Goal: Task Accomplishment & Management: Manage account settings

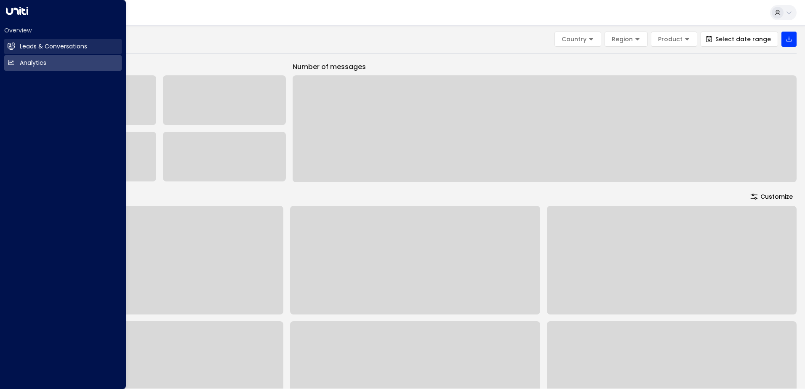
click at [43, 43] on h2 "Leads & Conversations" at bounding box center [53, 46] width 67 height 9
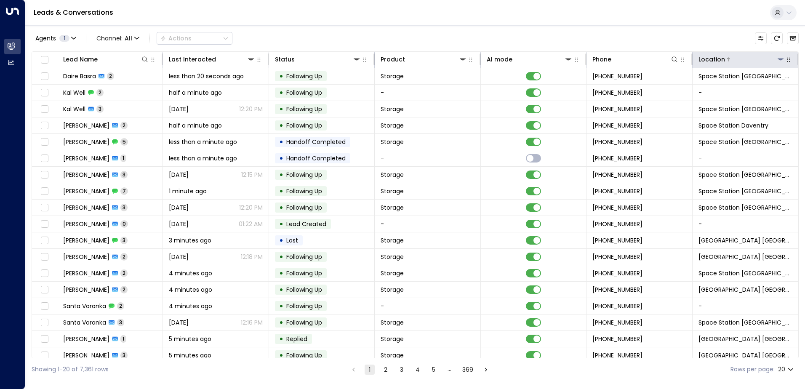
click at [780, 57] on icon at bounding box center [780, 59] width 7 height 7
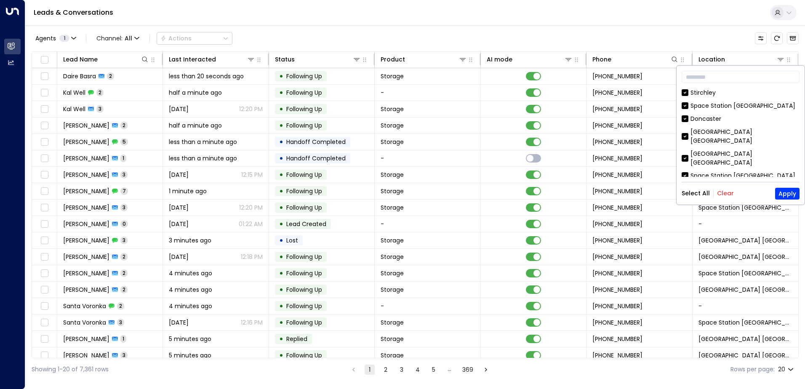
click at [726, 192] on button "Clear" at bounding box center [725, 193] width 17 height 7
click at [752, 133] on div "[GEOGRAPHIC_DATA] [GEOGRAPHIC_DATA]" at bounding box center [744, 137] width 109 height 18
click at [788, 191] on button "Apply" at bounding box center [787, 194] width 24 height 12
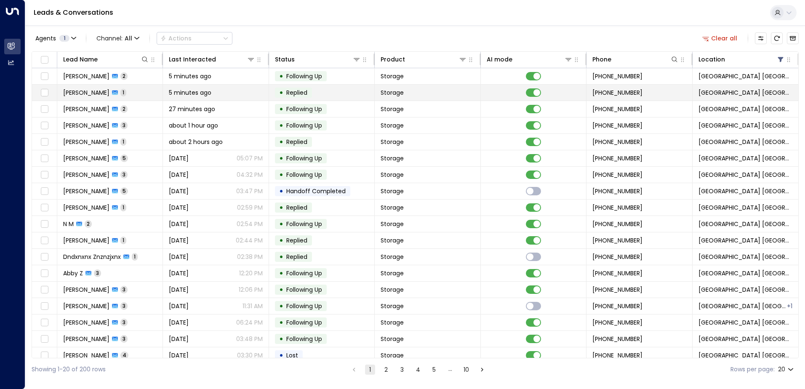
click at [102, 95] on div "[PERSON_NAME] 1" at bounding box center [94, 92] width 63 height 8
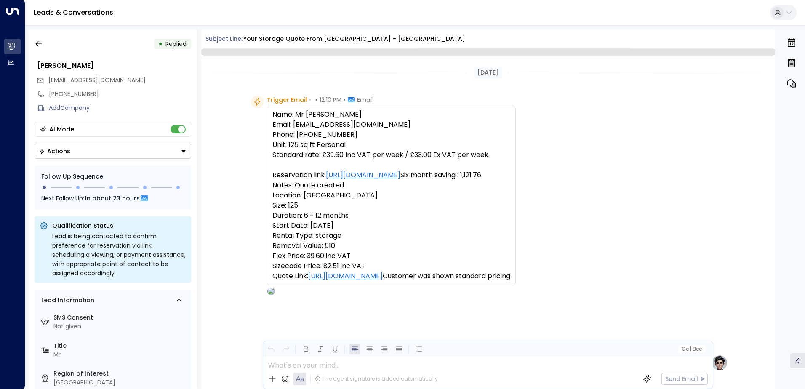
scroll to position [400, 0]
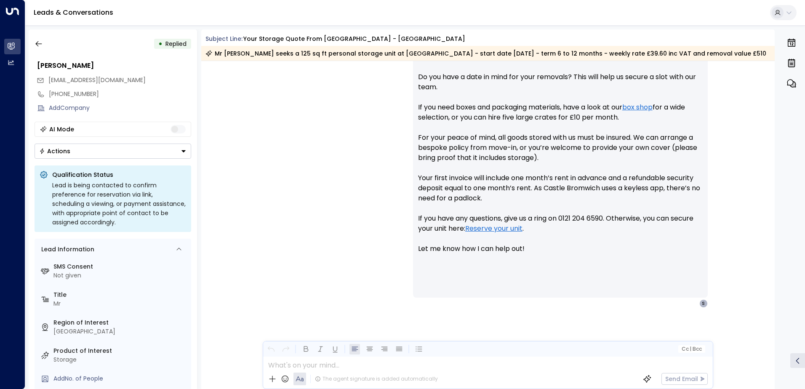
click at [181, 151] on icon "Button group with a nested menu" at bounding box center [184, 151] width 6 height 6
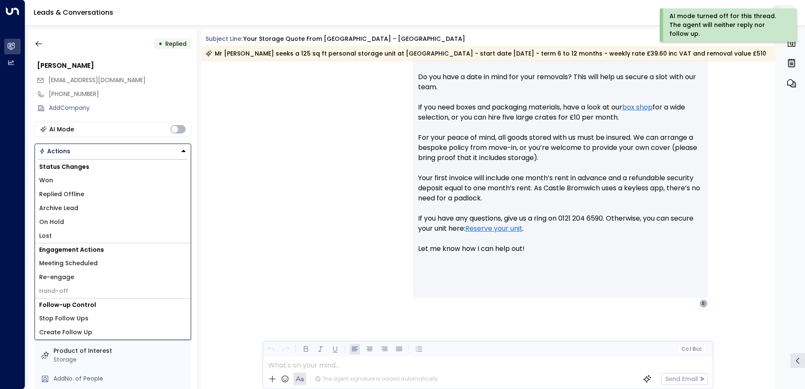
click at [84, 192] on li "Replied Offline" at bounding box center [113, 194] width 156 height 14
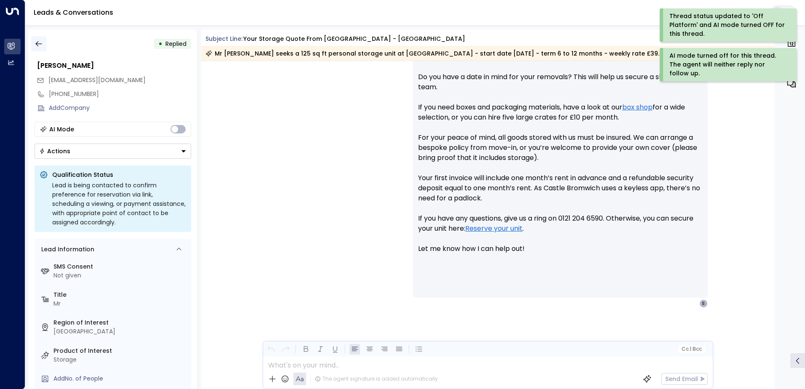
click at [37, 40] on icon "button" at bounding box center [39, 44] width 8 height 8
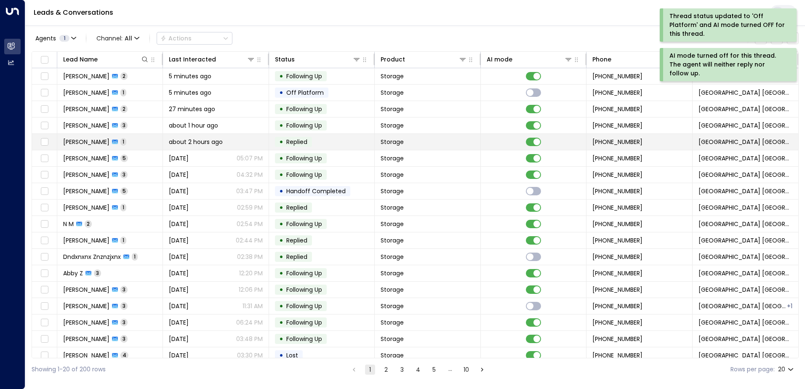
click at [100, 142] on div "[PERSON_NAME] 1" at bounding box center [94, 142] width 63 height 8
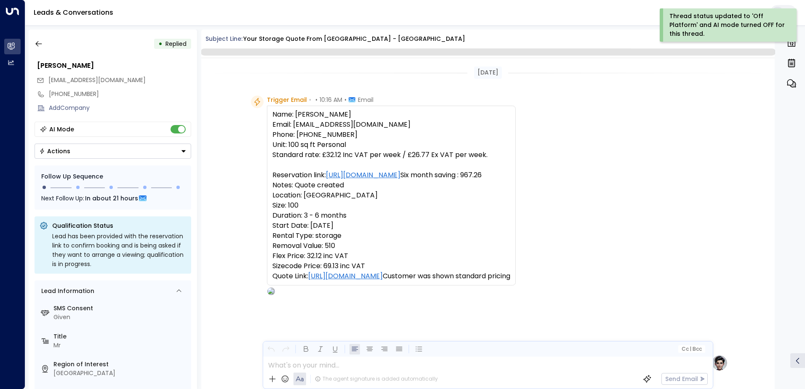
scroll to position [410, 0]
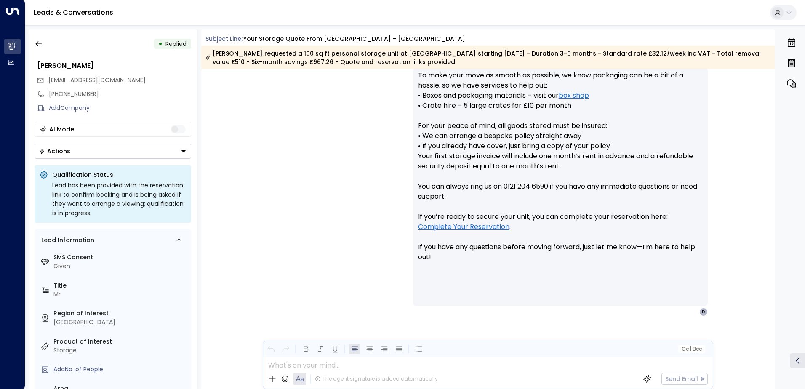
click at [182, 156] on button "Actions" at bounding box center [113, 151] width 157 height 15
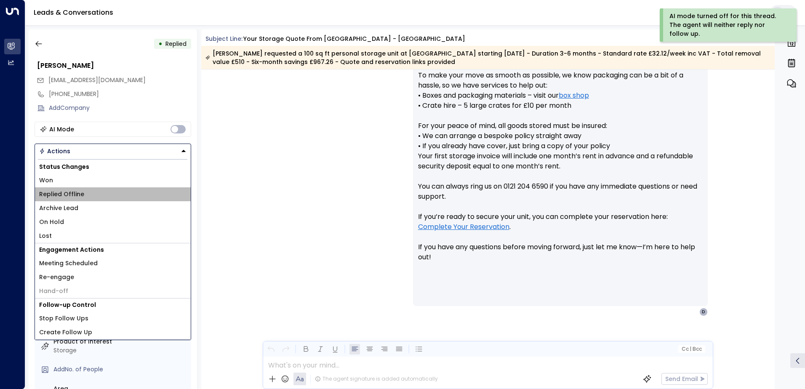
click at [67, 194] on span "Replied Offline" at bounding box center [61, 194] width 45 height 9
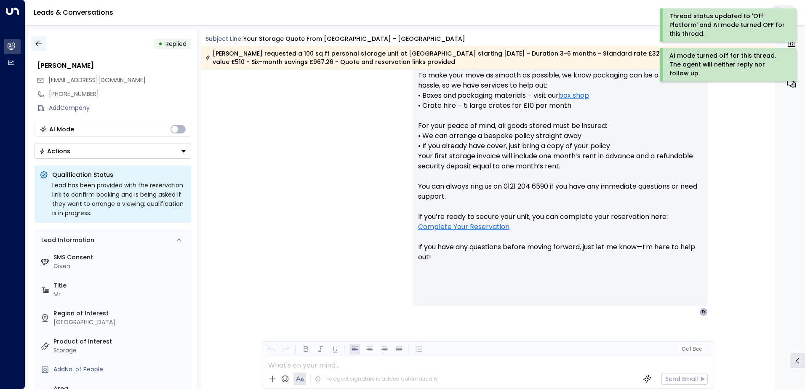
click at [38, 43] on icon "button" at bounding box center [39, 44] width 8 height 8
